Goal: Task Accomplishment & Management: Manage account settings

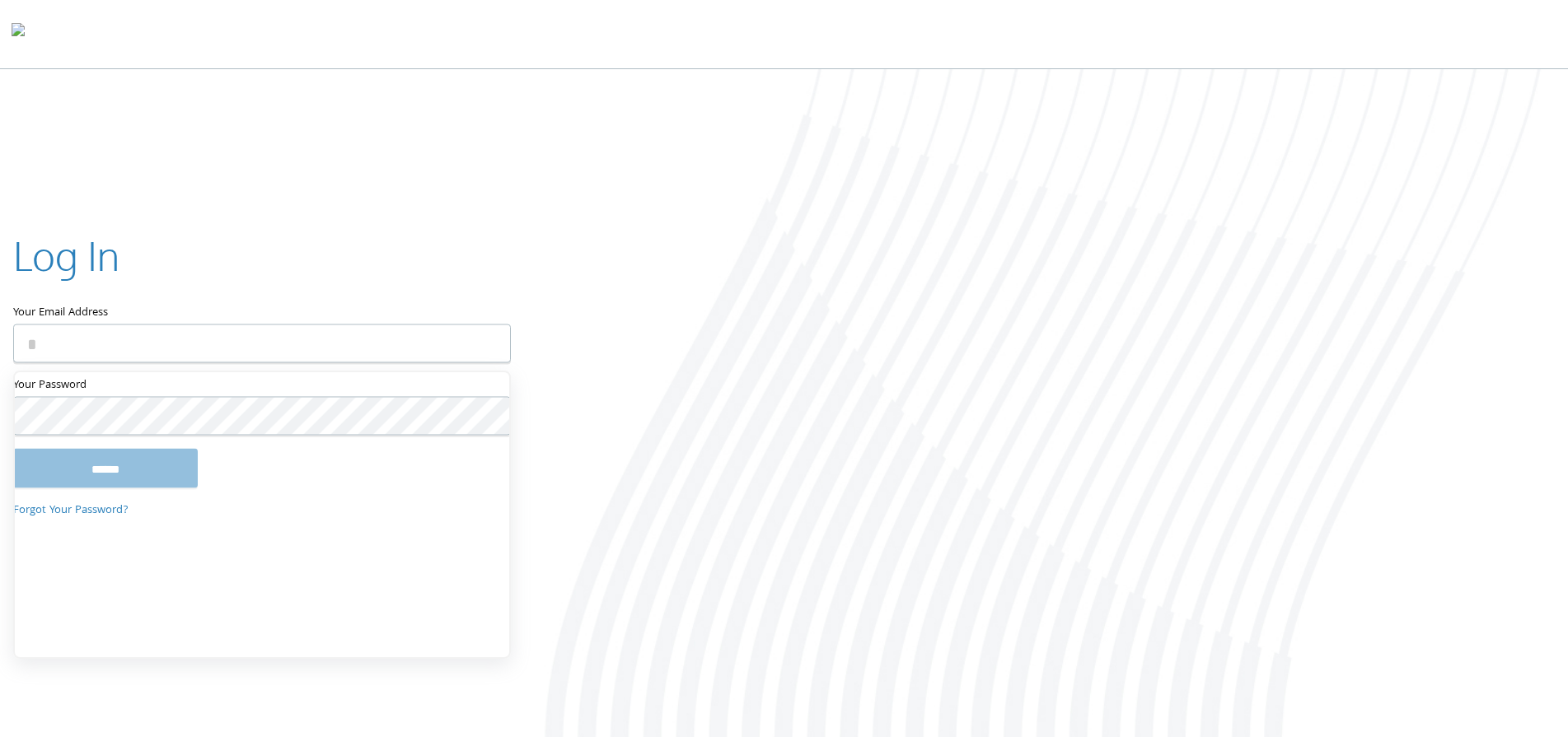
type input "**********"
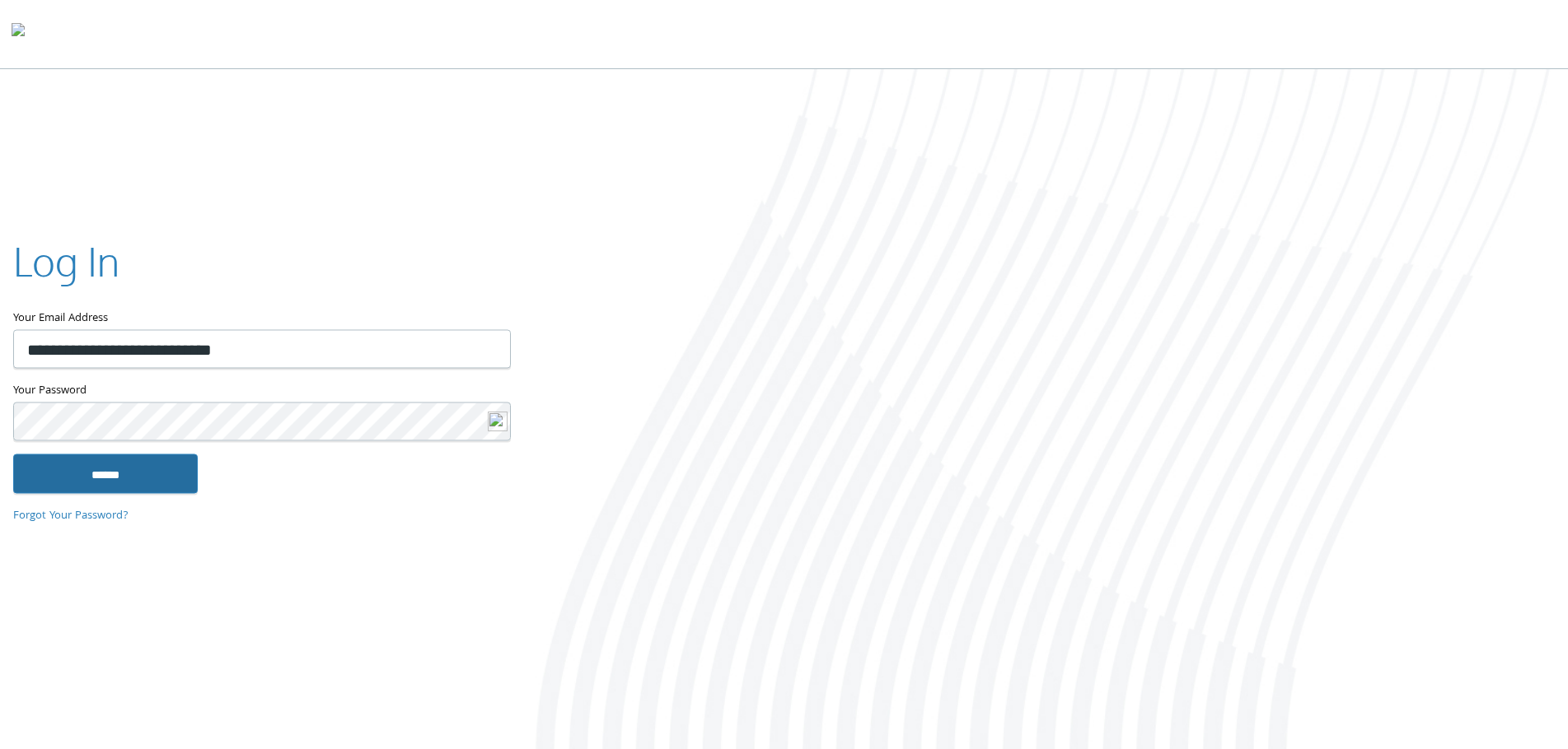
click at [162, 465] on input "******" at bounding box center [106, 474] width 184 height 40
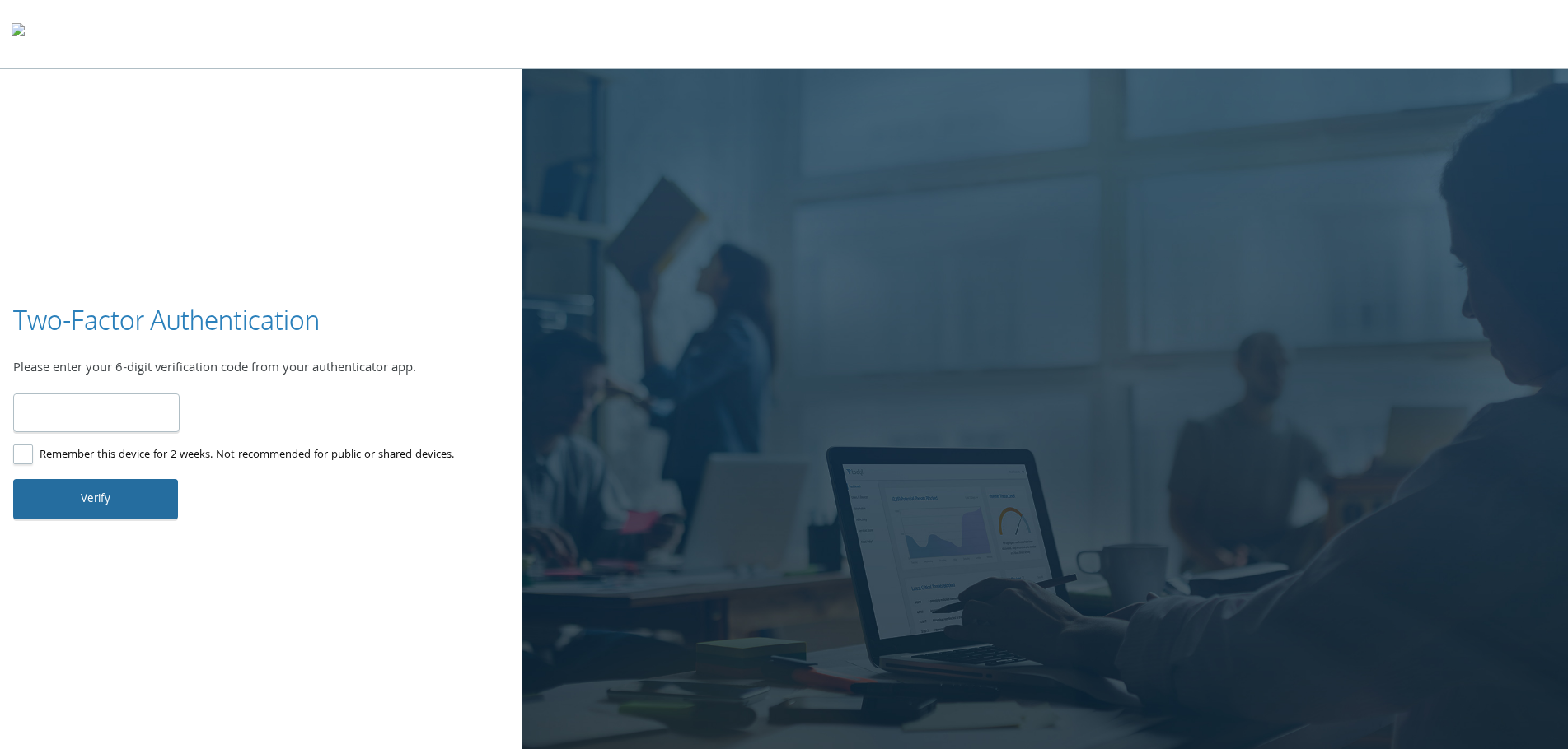
type input "******"
click at [106, 516] on button "Verify" at bounding box center [96, 499] width 165 height 40
